Goal: Information Seeking & Learning: Learn about a topic

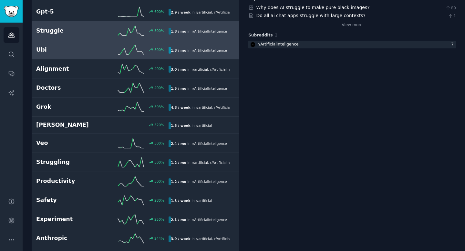
scroll to position [116, 0]
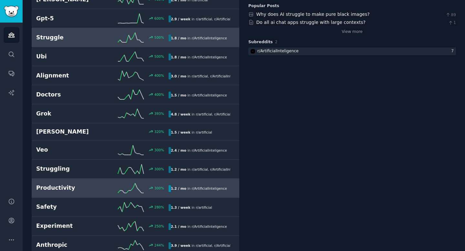
click at [95, 187] on h2 "Productivity" at bounding box center [69, 188] width 66 height 8
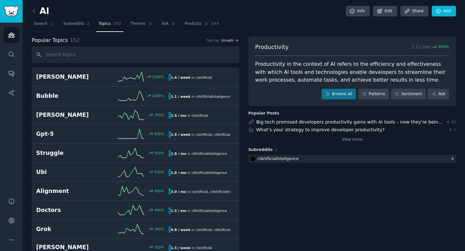
click at [229, 42] on span "Growth" at bounding box center [227, 40] width 12 height 5
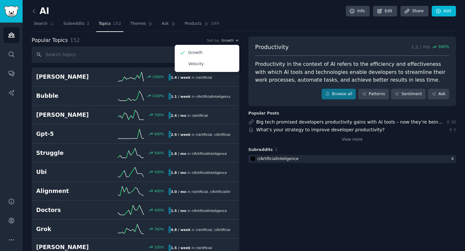
click at [128, 40] on div "Popular Topics 152 Sort by Growth Growth Velocity" at bounding box center [136, 40] width 208 height 8
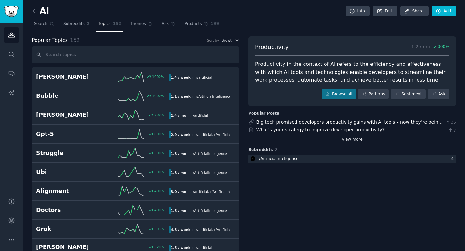
click at [346, 140] on link "View more" at bounding box center [352, 140] width 21 height 6
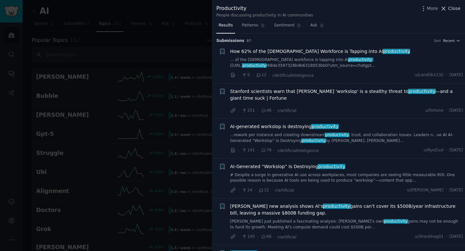
click at [445, 7] on icon at bounding box center [443, 8] width 7 height 7
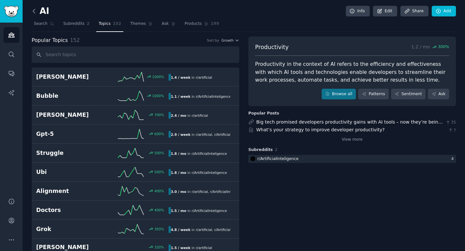
click at [35, 10] on icon at bounding box center [34, 11] width 7 height 7
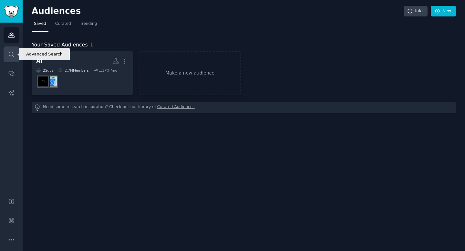
click at [13, 56] on icon "Sidebar" at bounding box center [11, 54] width 7 height 7
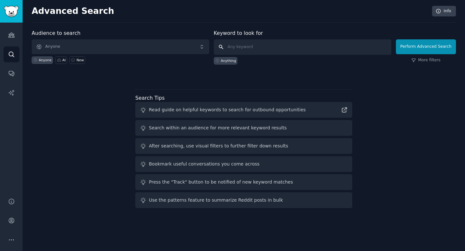
click at [249, 47] on input "text" at bounding box center [303, 47] width 178 height 16
type input "ai training"
click button "Perform Advanced Search" at bounding box center [426, 46] width 60 height 15
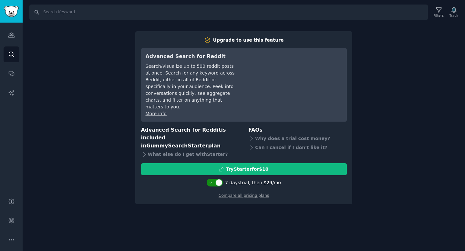
click at [219, 179] on div at bounding box center [218, 182] width 7 height 7
checkbox input "false"
click at [380, 53] on div "Search Filters Track Upgrade to use this feature Advanced Search for Reddit Sea…" at bounding box center [244, 125] width 443 height 251
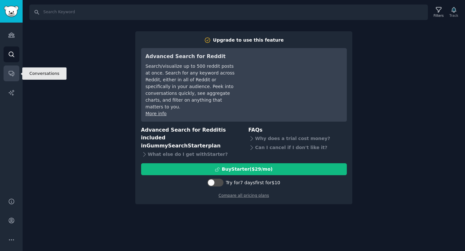
click at [16, 76] on link "Conversations" at bounding box center [12, 74] width 16 height 16
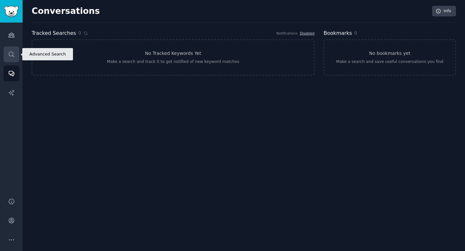
click at [9, 48] on link "Search" at bounding box center [12, 55] width 16 height 16
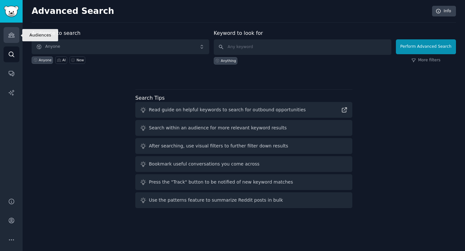
click at [12, 34] on icon "Sidebar" at bounding box center [11, 35] width 6 height 5
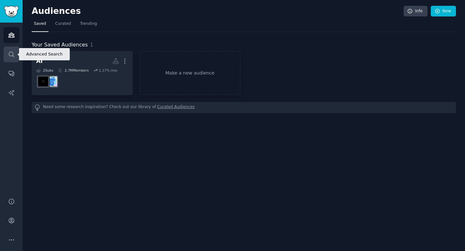
click at [16, 48] on link "Search" at bounding box center [12, 55] width 16 height 16
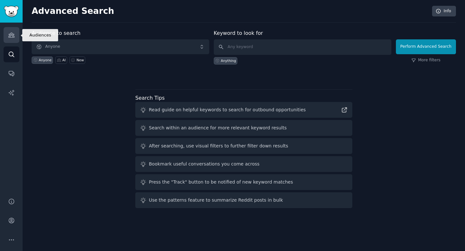
click at [14, 37] on icon "Sidebar" at bounding box center [11, 35] width 6 height 5
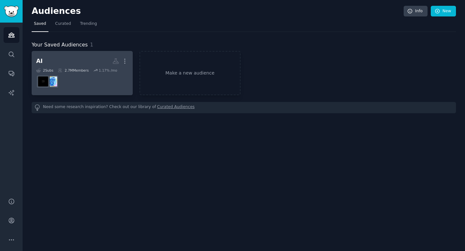
click at [83, 62] on h2 "AI More" at bounding box center [82, 61] width 92 height 11
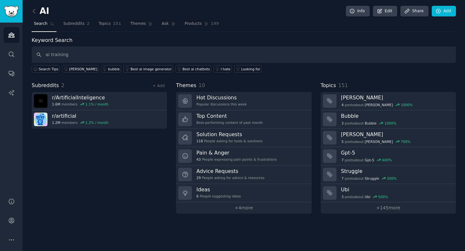
type input "ai training"
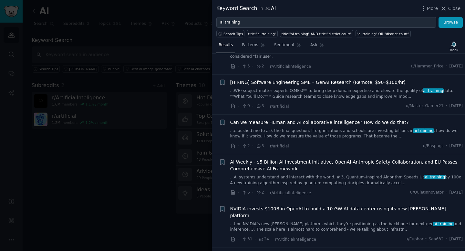
scroll to position [109, 0]
click at [298, 131] on link "...e pushed me to ask the final question. If organizations and schools are inve…" at bounding box center [346, 133] width 233 height 11
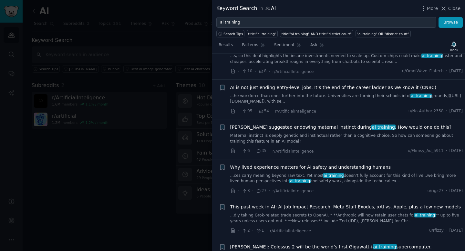
scroll to position [1115, 0]
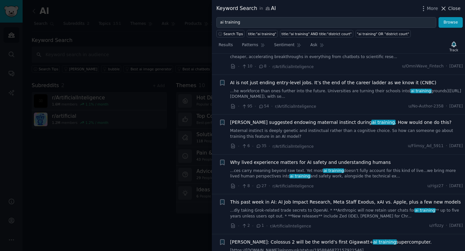
click at [456, 11] on span "Close" at bounding box center [454, 8] width 12 height 7
